Goal: Transaction & Acquisition: Purchase product/service

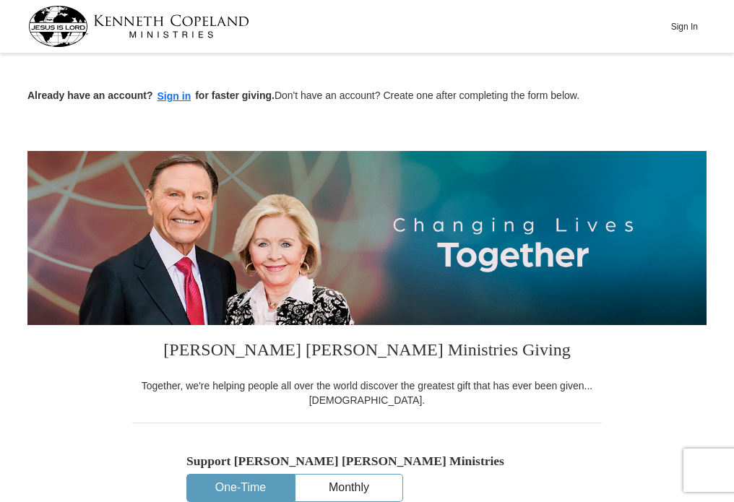
scroll to position [289, 0]
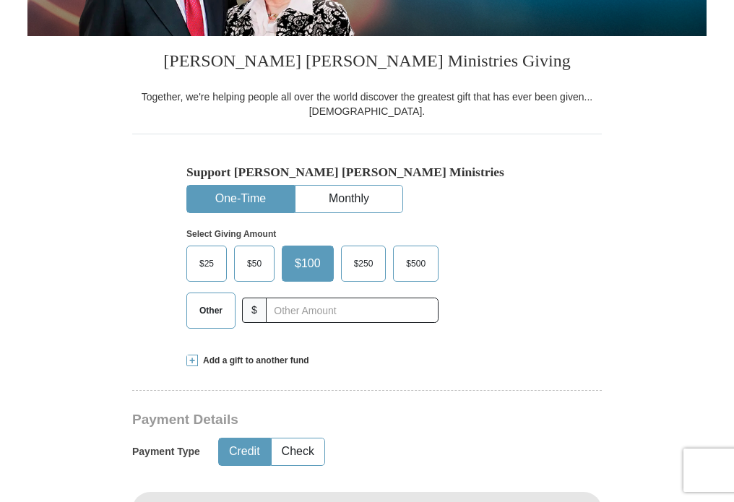
click at [193, 360] on span at bounding box center [192, 361] width 12 height 12
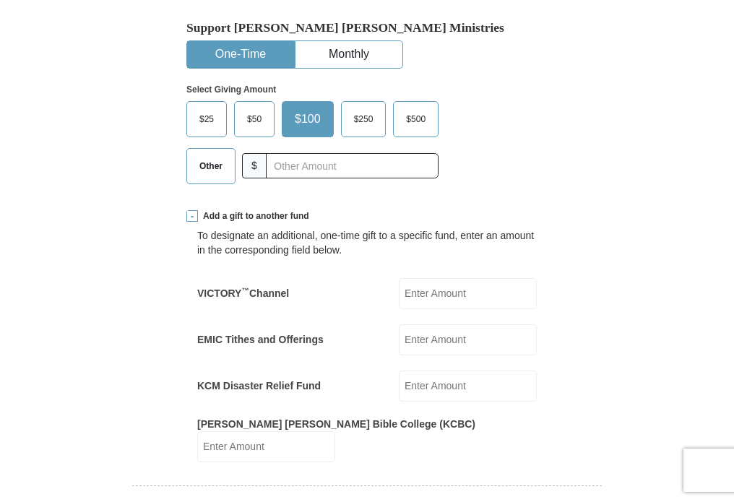
scroll to position [0, 0]
click at [412, 383] on input "KCM Disaster Relief Fund" at bounding box center [468, 386] width 138 height 31
type input "310.00"
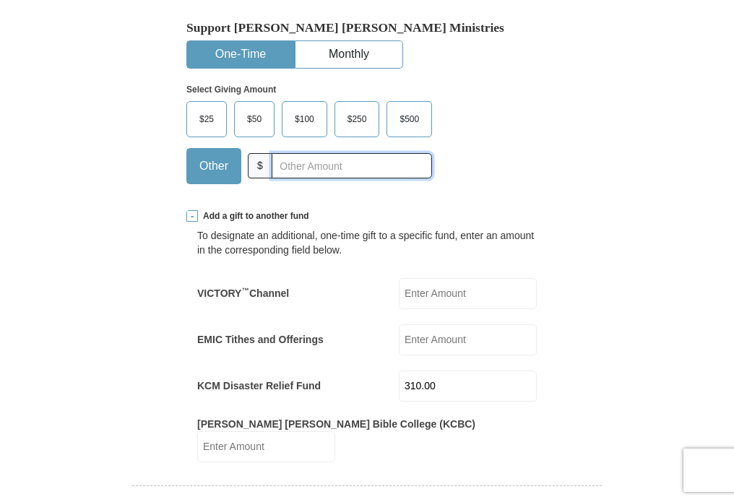
click at [272, 163] on input "text" at bounding box center [352, 165] width 160 height 25
type input "0"
click at [486, 121] on div "$25 $50 $100 $250 $500 $" at bounding box center [336, 148] width 300 height 94
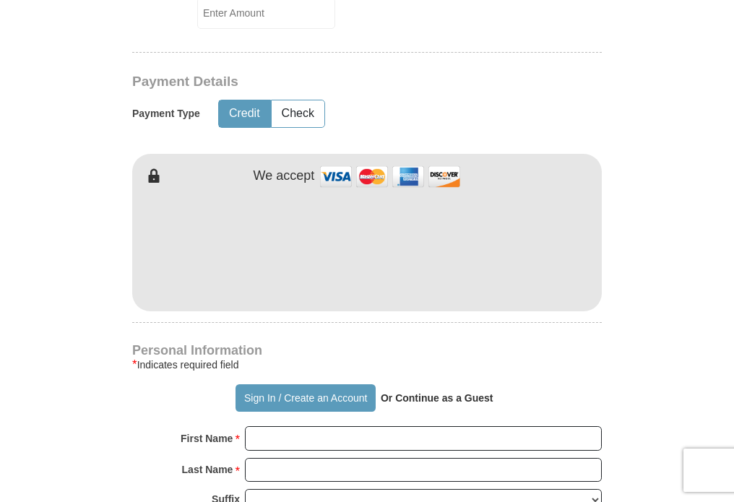
scroll to position [1084, 0]
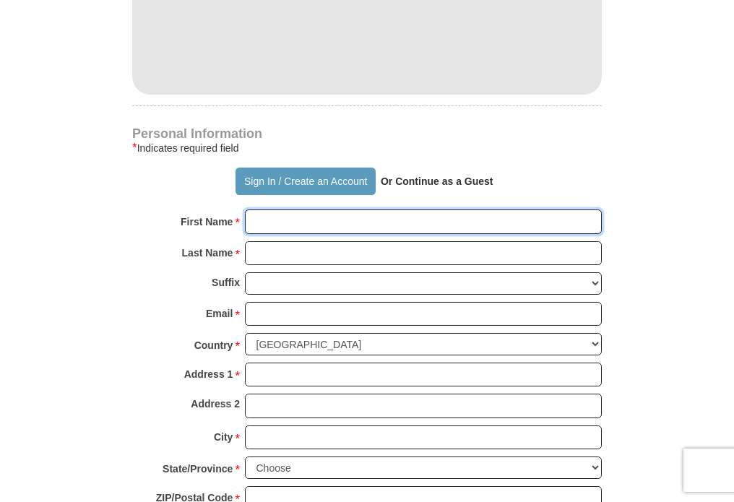
click at [270, 210] on input "First Name *" at bounding box center [423, 222] width 357 height 25
type input "[PERSON_NAME]"
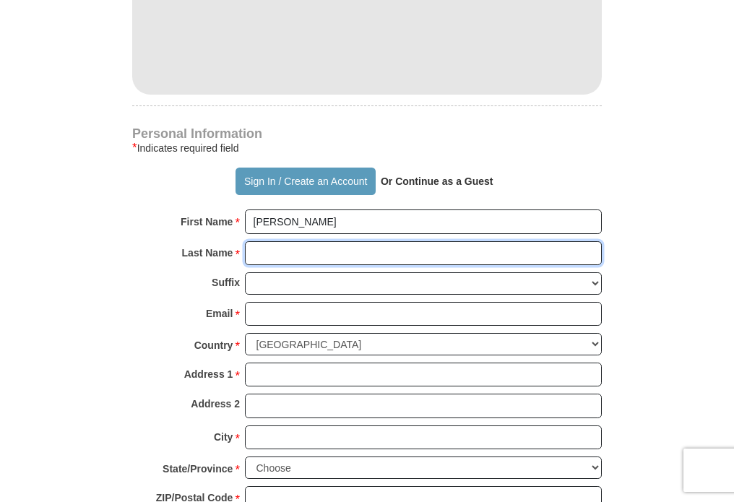
click at [267, 241] on input "Last Name *" at bounding box center [423, 253] width 357 height 25
type input "[PERSON_NAME]"
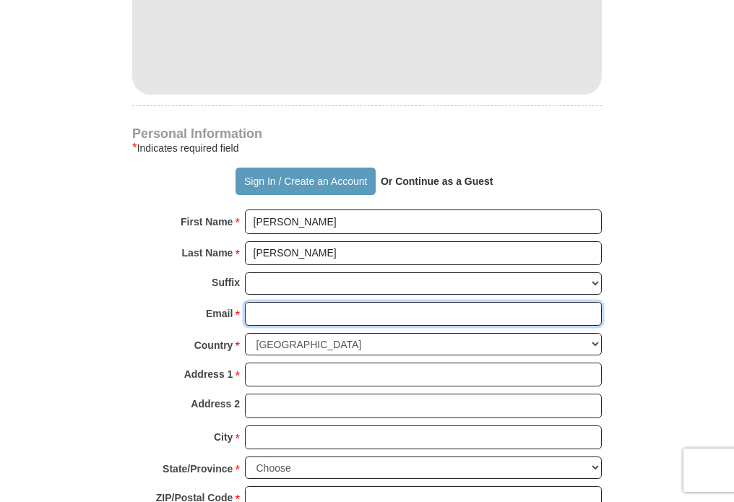
click at [273, 302] on input "Email *" at bounding box center [423, 314] width 357 height 25
type input "[EMAIL_ADDRESS][DOMAIN_NAME]"
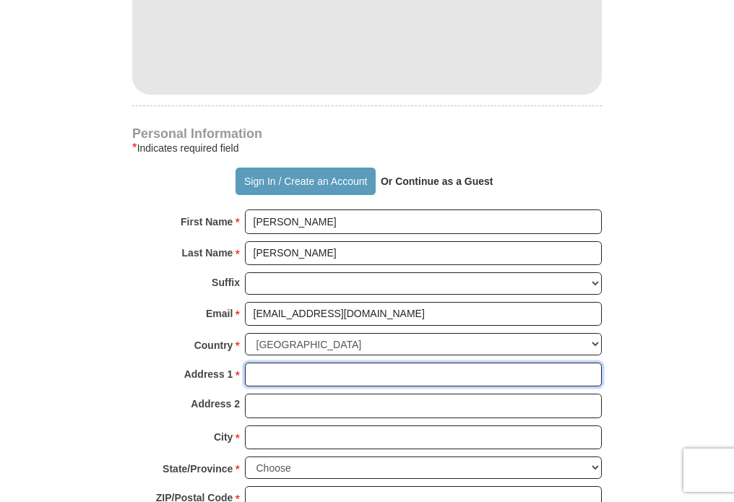
type input "[STREET_ADDRESS]"
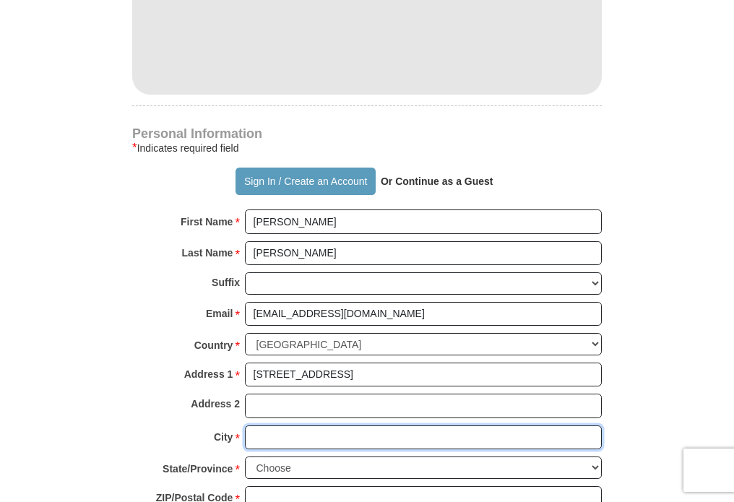
type input "[GEOGRAPHIC_DATA]"
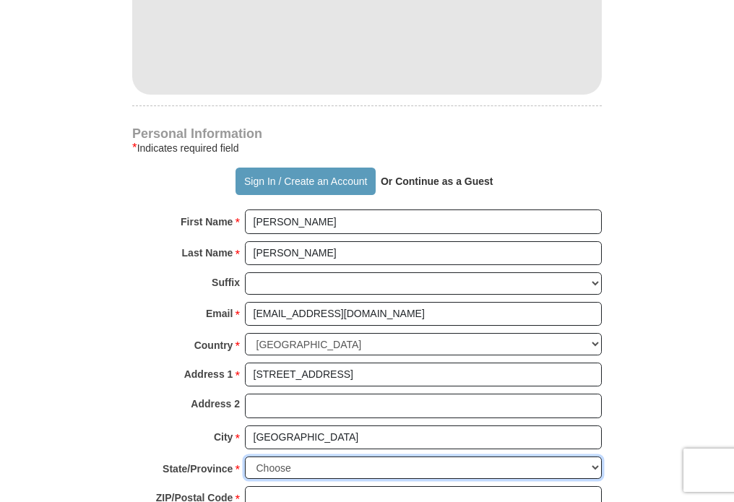
select select "PA"
type input "17036"
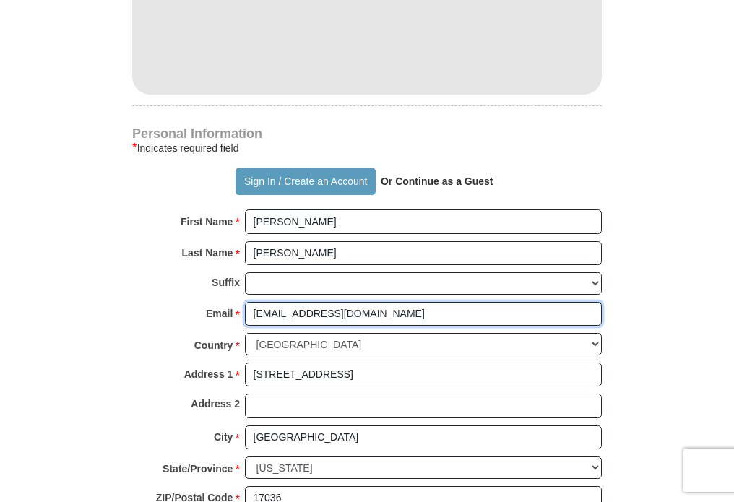
scroll to position [1301, 0]
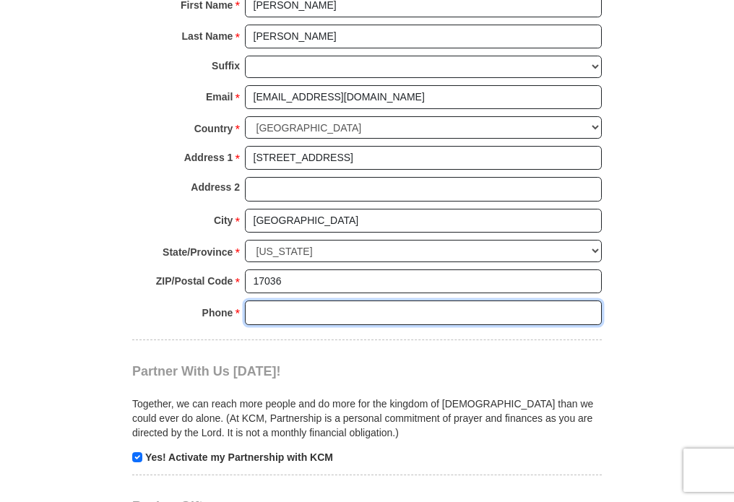
click at [288, 301] on input "Phone * *" at bounding box center [423, 313] width 357 height 25
type input "7175668041"
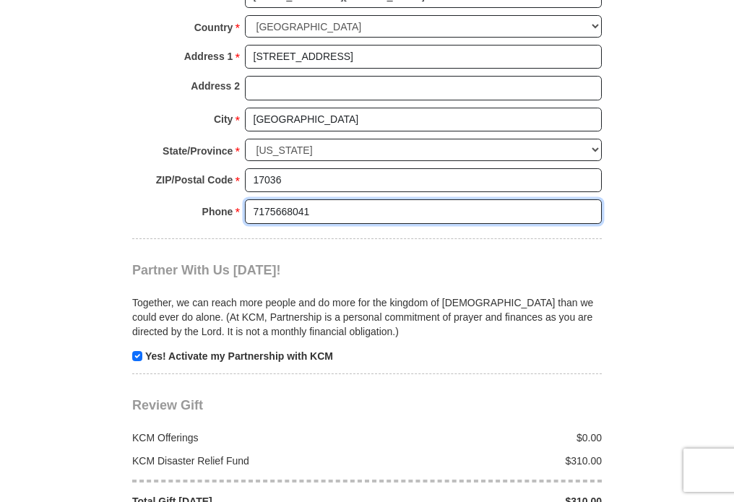
scroll to position [1446, 0]
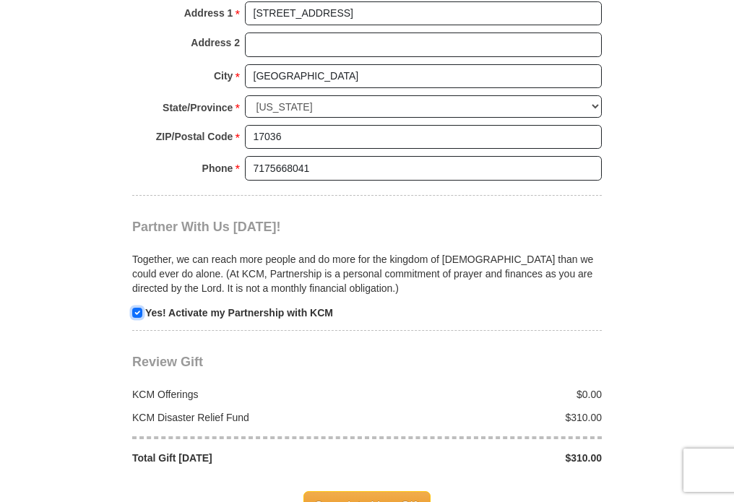
click at [136, 308] on input "checkbox" at bounding box center [137, 313] width 10 height 10
checkbox input "false"
click at [379, 492] on span "Complete Your Gift" at bounding box center [368, 507] width 128 height 30
